Goal: Transaction & Acquisition: Purchase product/service

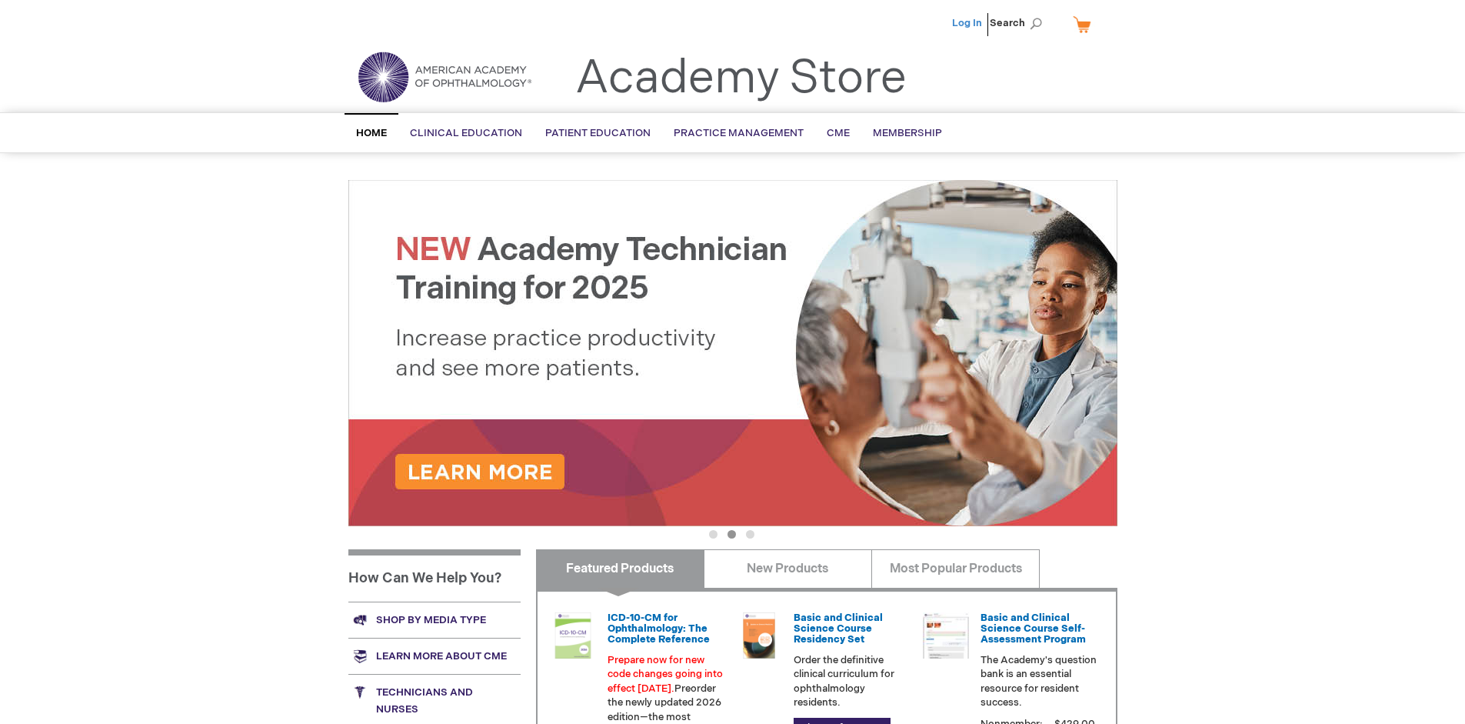
click at [968, 23] on link "Log In" at bounding box center [967, 23] width 30 height 12
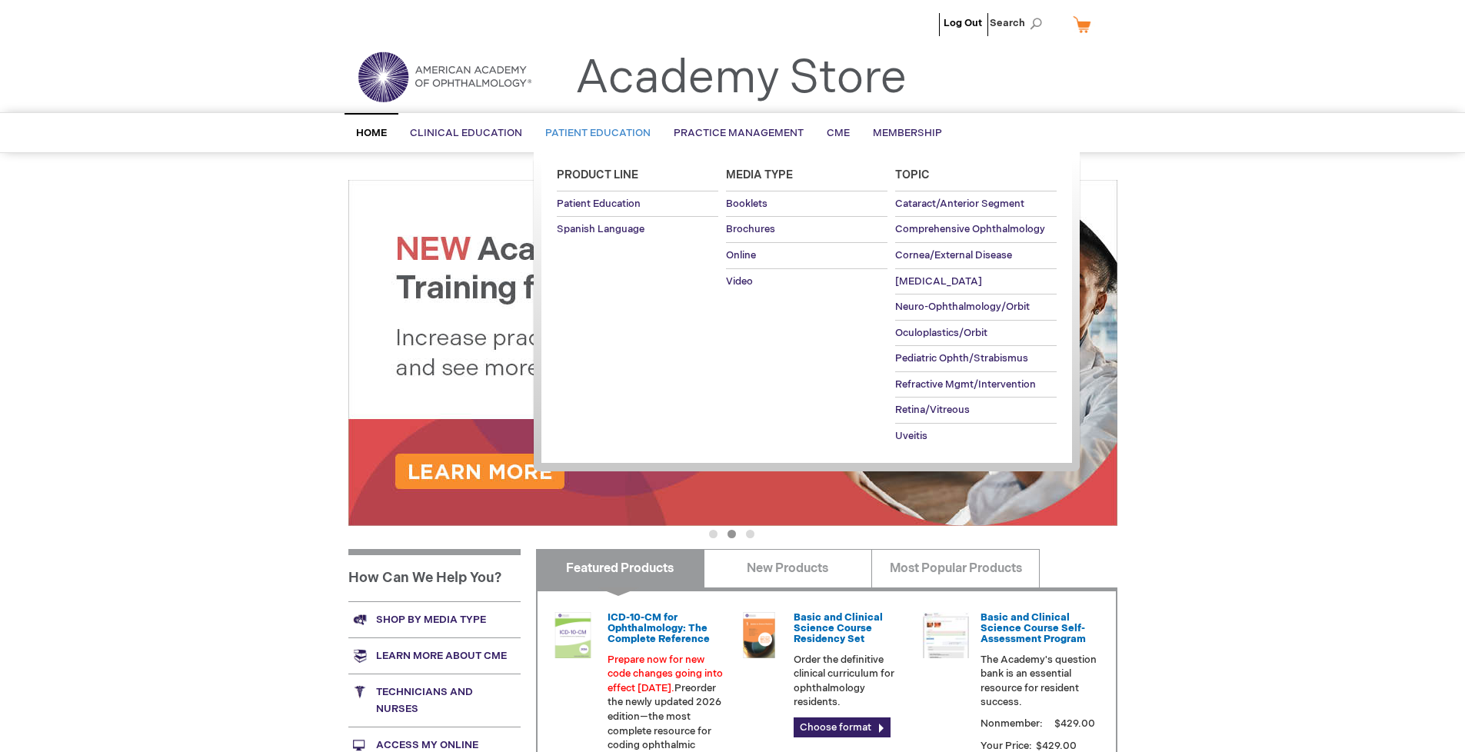
click at [594, 133] on span "Patient Education" at bounding box center [597, 133] width 105 height 12
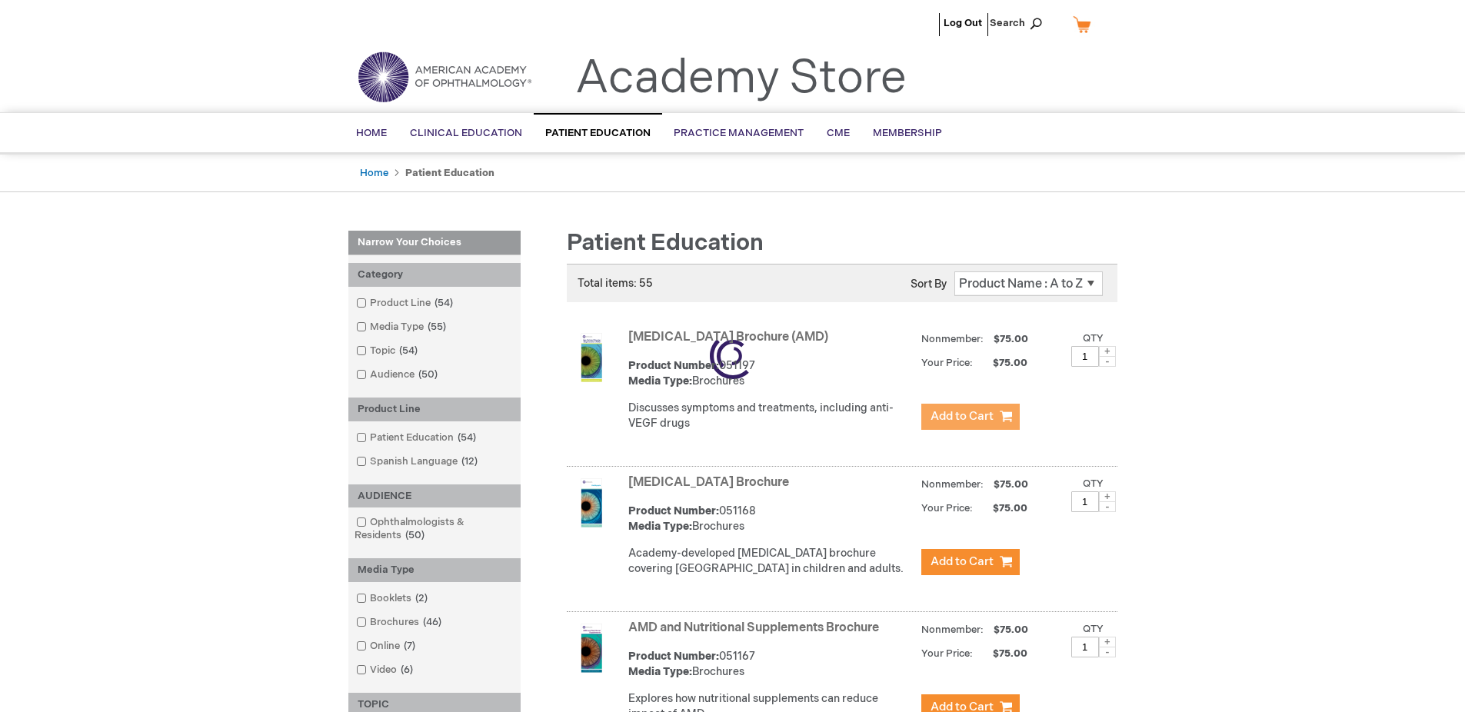
click at [970, 417] on span "Add to Cart" at bounding box center [961, 416] width 63 height 15
